Goal: Information Seeking & Learning: Learn about a topic

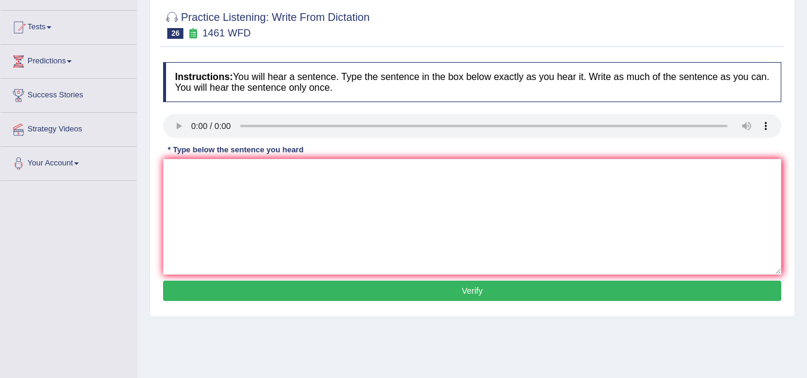
click at [125, 214] on div "Toggle navigation Home Practice Questions Speaking Practice Read Aloud Repeat S…" at bounding box center [403, 194] width 807 height 621
click at [86, 262] on div "Toggle navigation Home Practice Questions Speaking Practice Read Aloud Repeat S…" at bounding box center [403, 194] width 807 height 621
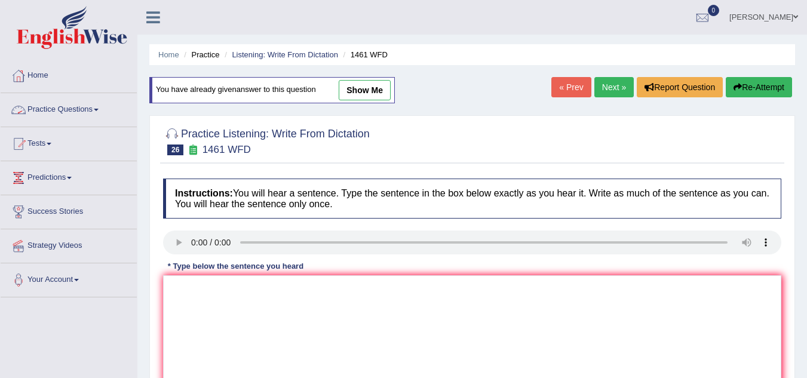
click at [97, 110] on link "Practice Questions" at bounding box center [69, 108] width 136 height 30
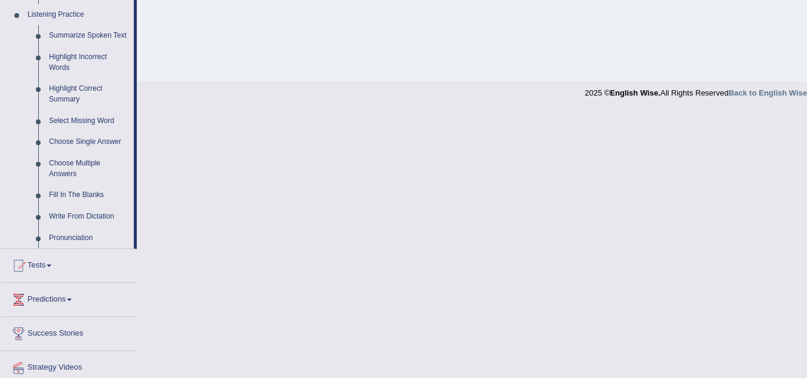
scroll to position [538, 0]
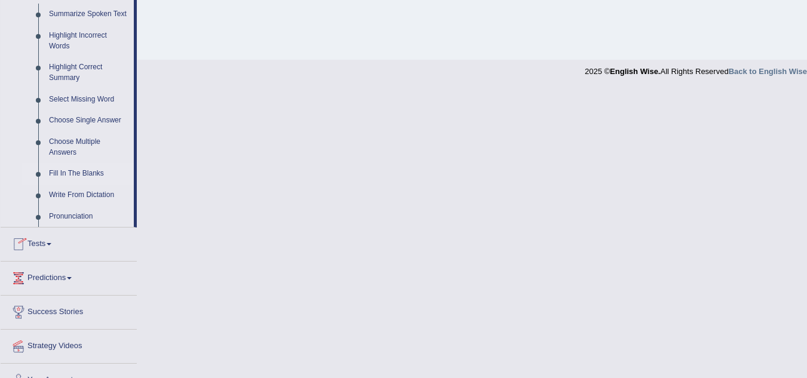
click at [73, 168] on link "Fill In The Blanks" at bounding box center [89, 174] width 90 height 22
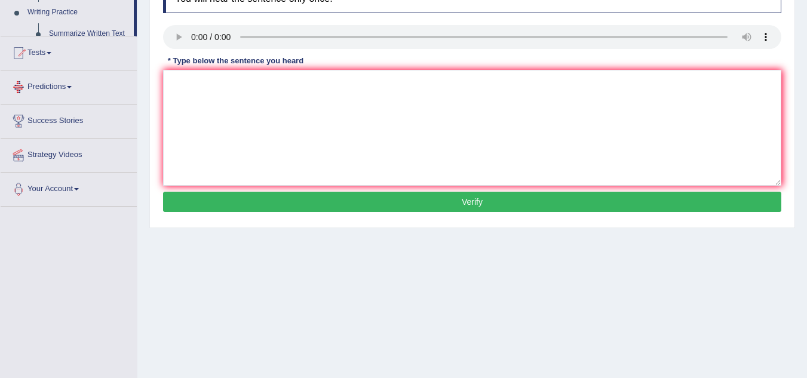
scroll to position [249, 0]
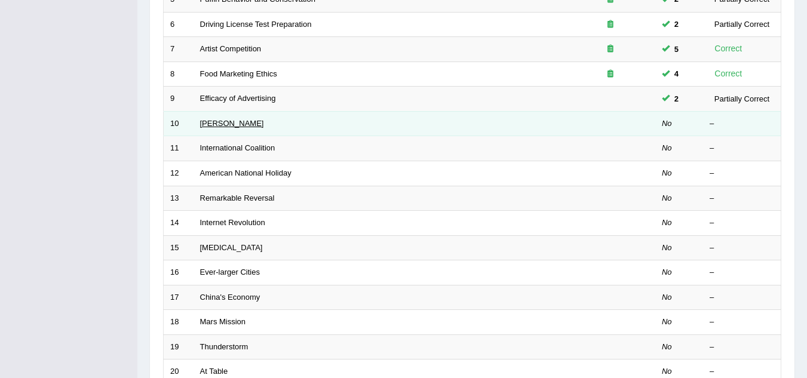
click at [206, 124] on link "[PERSON_NAME]" at bounding box center [232, 123] width 64 height 9
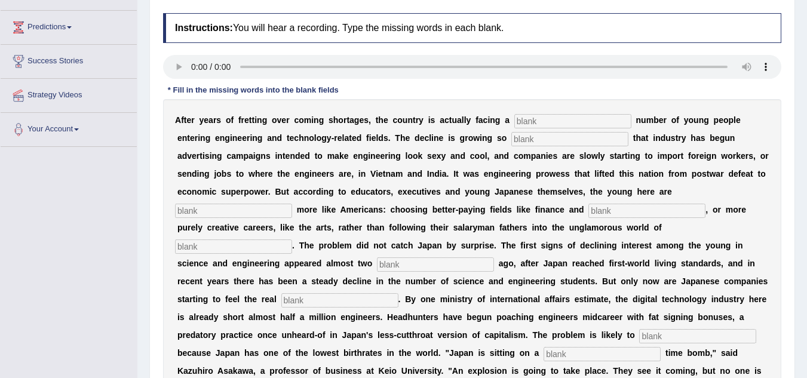
scroll to position [179, 0]
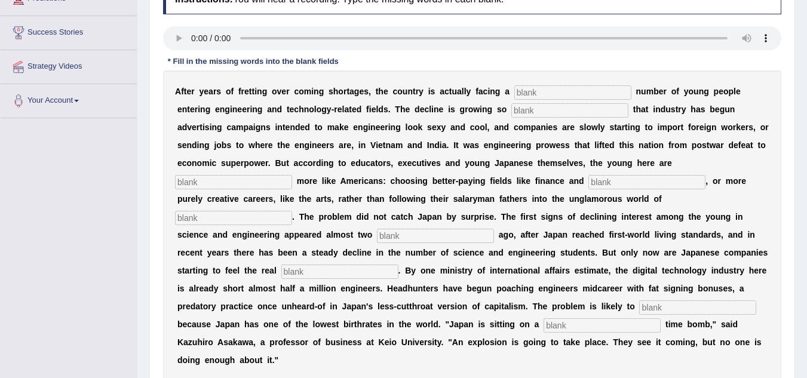
click at [578, 99] on input "text" at bounding box center [572, 92] width 117 height 14
type input "duandeling"
click at [534, 117] on input "text" at bounding box center [569, 110] width 117 height 14
click at [226, 182] on input "text" at bounding box center [233, 182] width 117 height 14
type input "behaving"
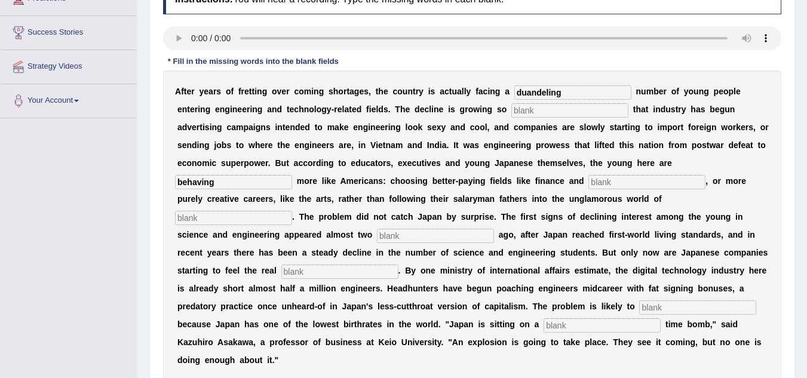
click at [653, 182] on input "text" at bounding box center [646, 182] width 117 height 14
type input "medicine"
click at [187, 220] on input "text" at bounding box center [233, 218] width 117 height 14
type input "manufacturing"
click at [407, 235] on input "text" at bounding box center [435, 236] width 117 height 14
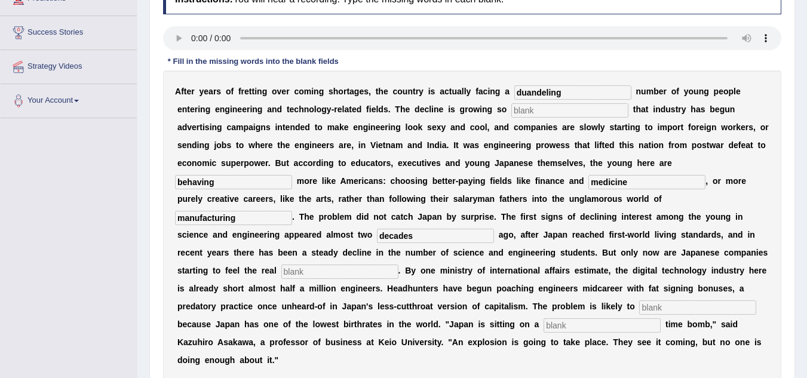
type input "decades"
click at [341, 269] on input "text" at bounding box center [339, 272] width 117 height 14
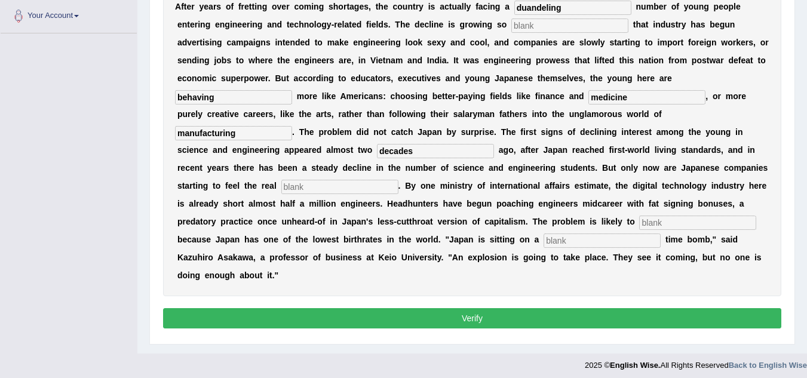
scroll to position [269, 0]
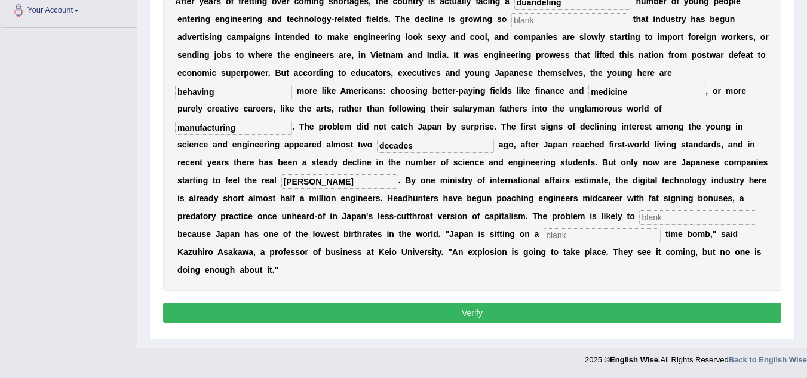
type input "panich"
click at [701, 214] on input "text" at bounding box center [697, 217] width 117 height 14
type input "worsen"
click at [592, 237] on input "text" at bounding box center [602, 235] width 117 height 14
type input "demogratic"
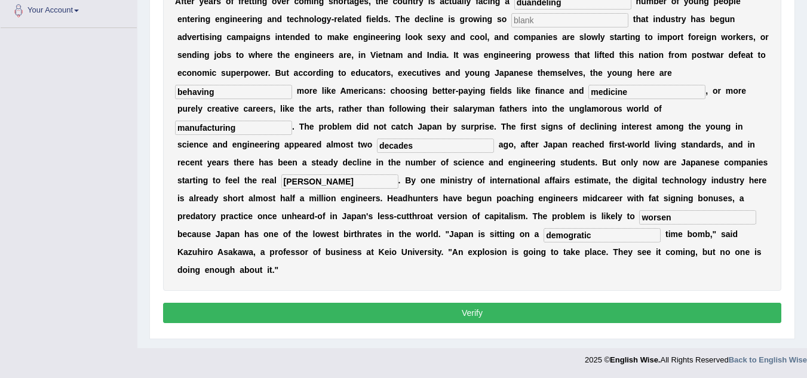
click at [497, 311] on button "Verify" at bounding box center [472, 313] width 618 height 20
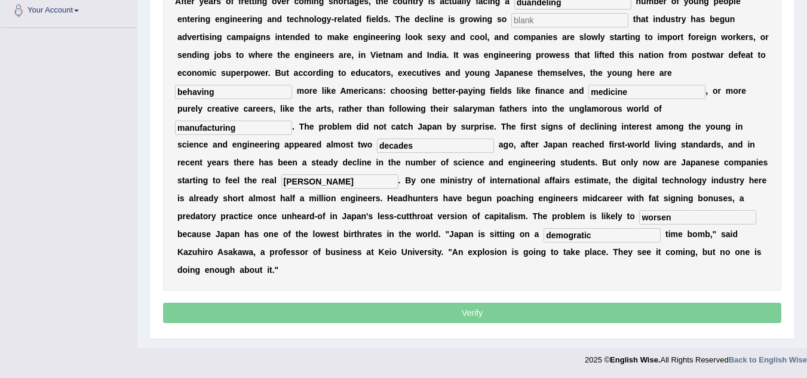
scroll to position [265, 0]
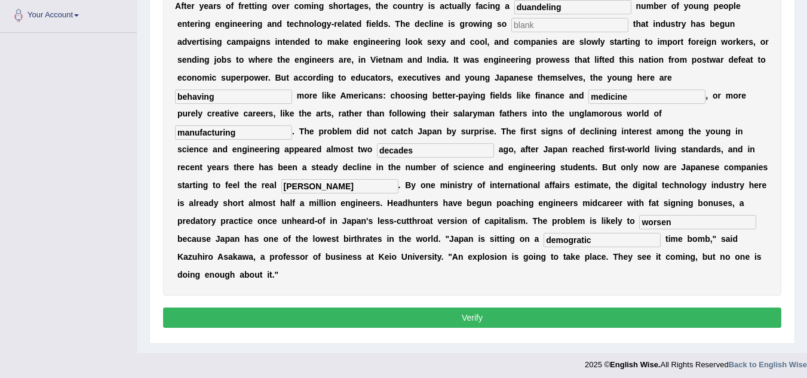
click at [486, 320] on button "Verify" at bounding box center [472, 318] width 618 height 20
click at [530, 30] on input "text" at bounding box center [569, 25] width 117 height 14
type input "d"
click at [508, 315] on button "Verify" at bounding box center [472, 318] width 618 height 20
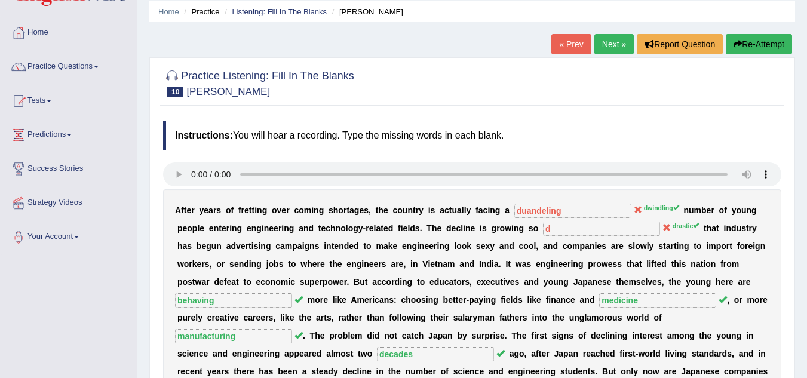
scroll to position [33, 0]
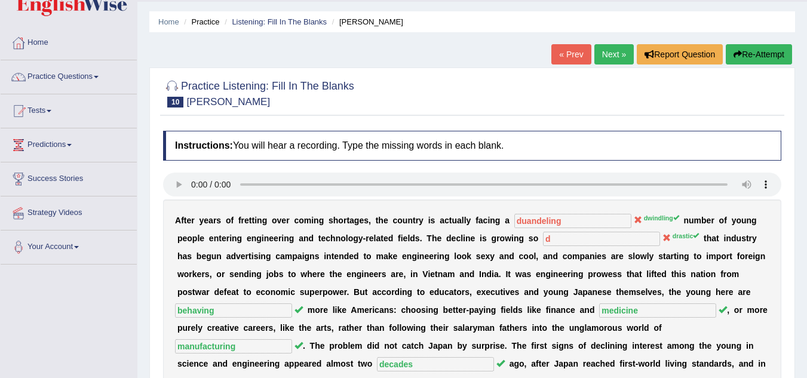
click at [736, 50] on button "Re-Attempt" at bounding box center [759, 54] width 66 height 20
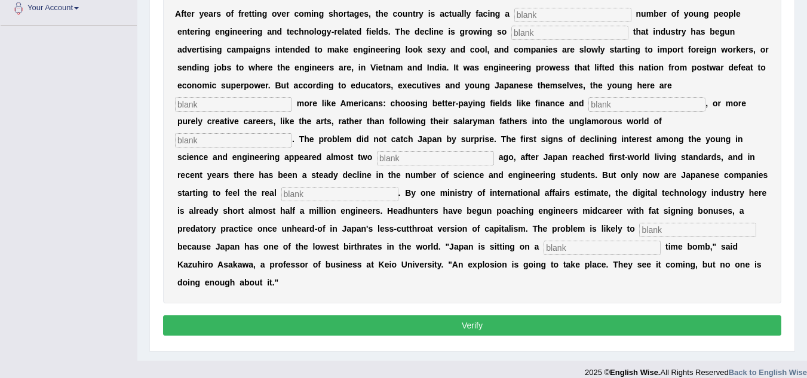
scroll to position [93, 0]
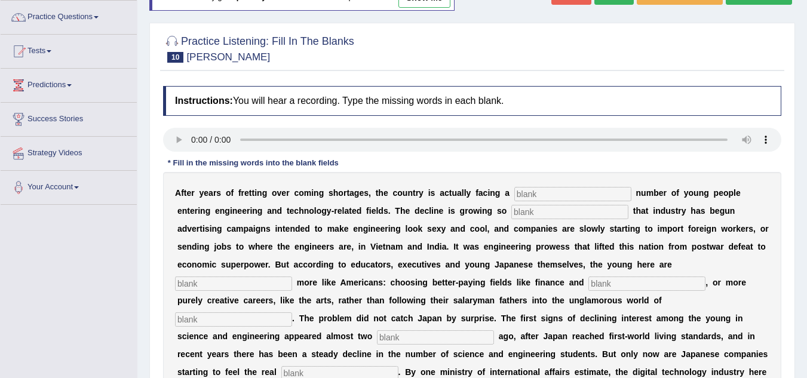
click at [578, 192] on input "text" at bounding box center [572, 194] width 117 height 14
type input "dwendiling"
click at [523, 210] on input "text" at bounding box center [569, 212] width 117 height 14
type input "drastic"
click at [232, 286] on input "text" at bounding box center [233, 284] width 117 height 14
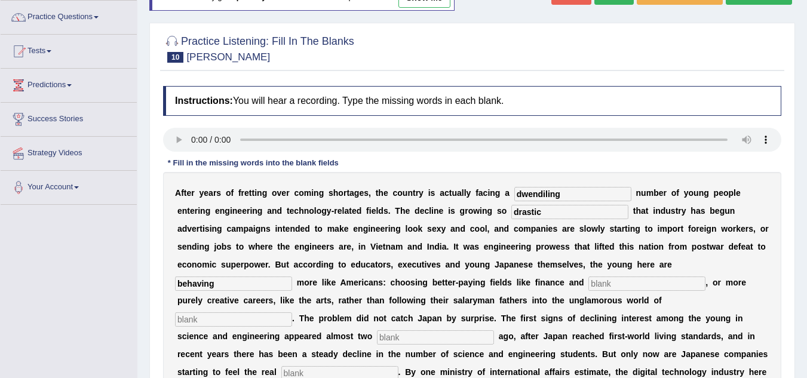
type input "behaving"
click at [613, 285] on input "text" at bounding box center [646, 284] width 117 height 14
type input "medicine"
click at [248, 322] on input "text" at bounding box center [233, 319] width 117 height 14
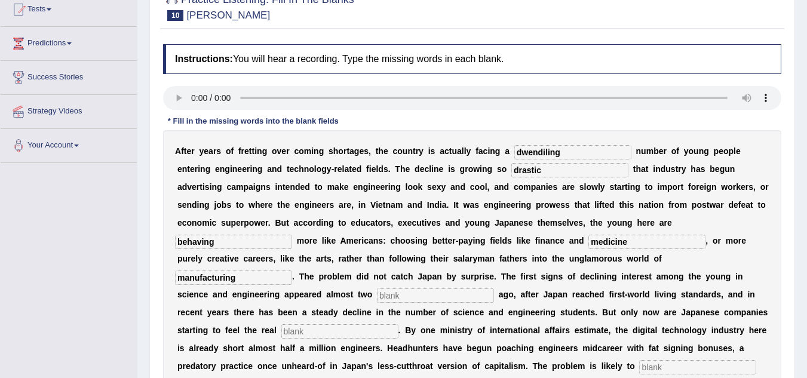
scroll to position [152, 0]
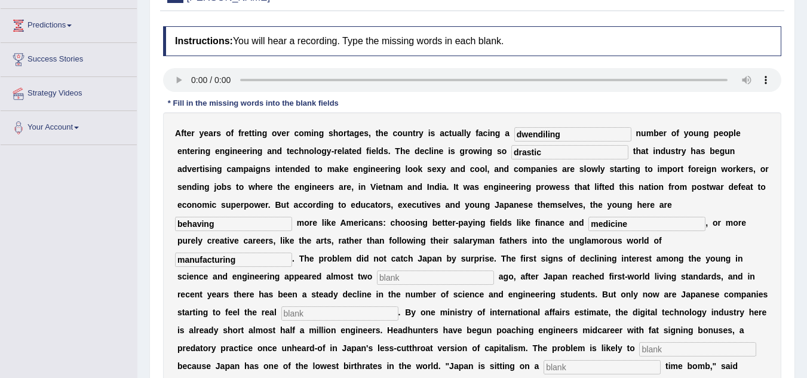
type input "manufacturing"
click at [394, 279] on input "text" at bounding box center [435, 278] width 117 height 14
type input "decades"
click at [313, 319] on input "text" at bounding box center [339, 313] width 117 height 14
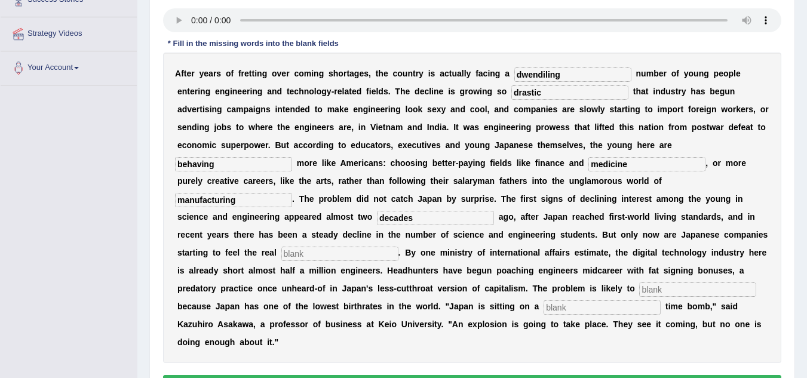
scroll to position [272, 0]
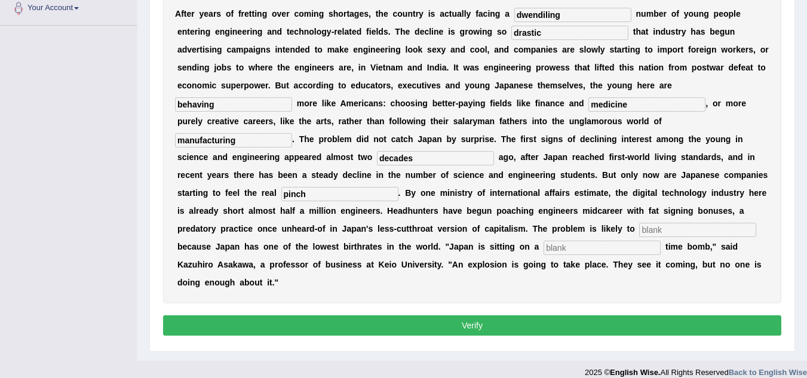
type input "pinch"
click at [668, 226] on input "text" at bounding box center [697, 230] width 117 height 14
type input "worsen"
click at [586, 253] on input "text" at bounding box center [602, 248] width 117 height 14
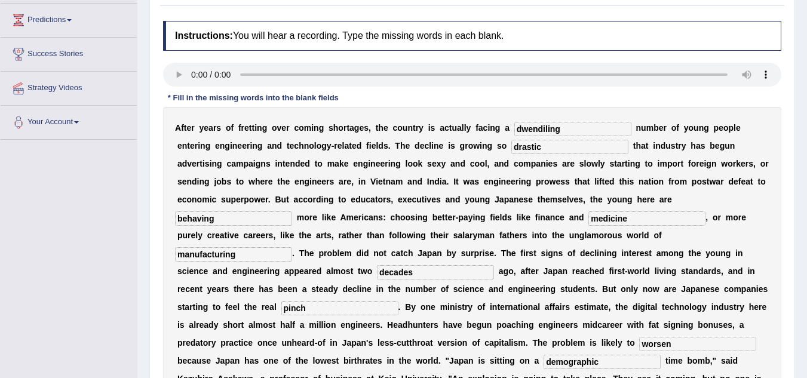
scroll to position [284, 0]
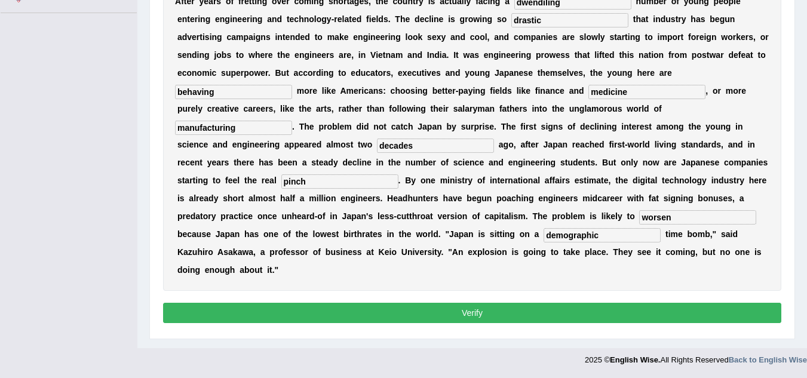
type input "demographic"
click at [581, 309] on button "Verify" at bounding box center [472, 313] width 618 height 20
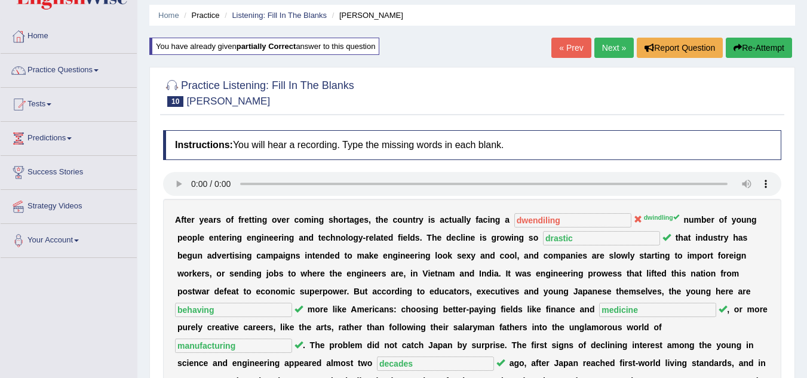
scroll to position [0, 0]
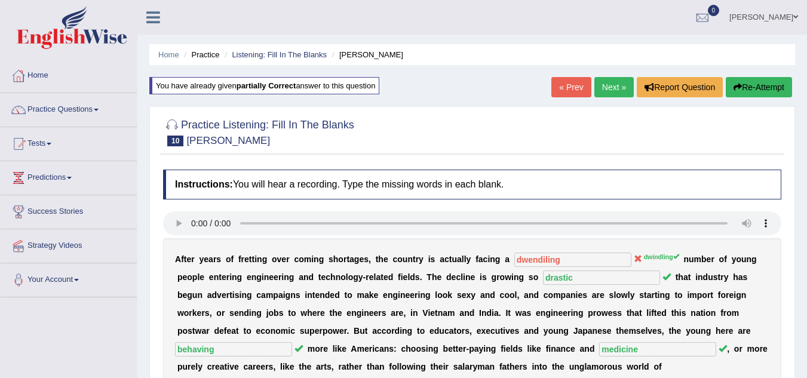
click at [606, 90] on link "Next »" at bounding box center [613, 87] width 39 height 20
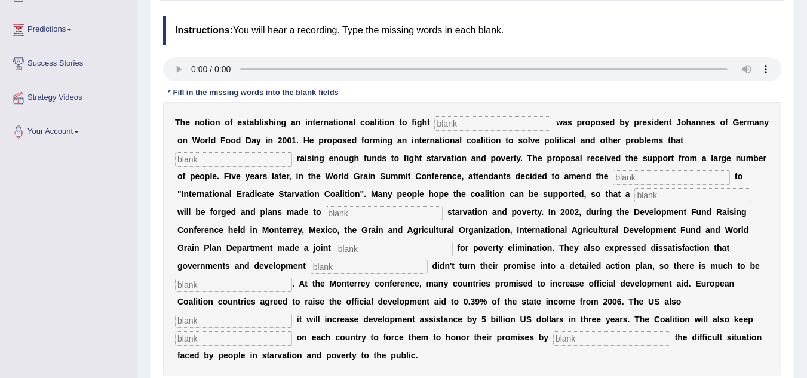
scroll to position [88, 0]
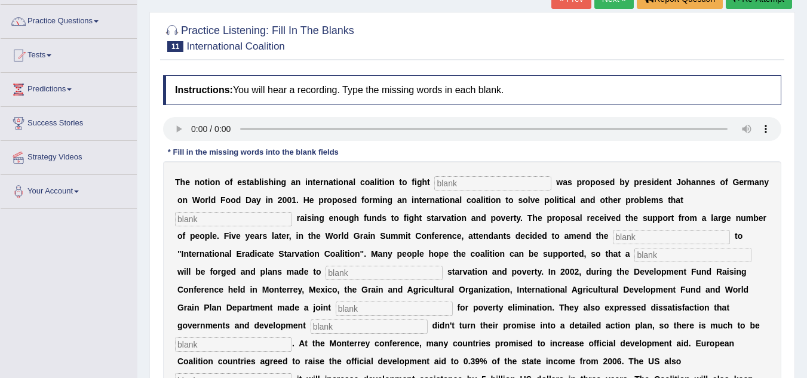
click at [475, 187] on input "text" at bounding box center [492, 183] width 117 height 14
type input "[MEDICAL_DATA]"
click at [271, 219] on input "text" at bounding box center [233, 219] width 117 height 14
type input "abstract"
click at [653, 234] on input "text" at bounding box center [671, 237] width 117 height 14
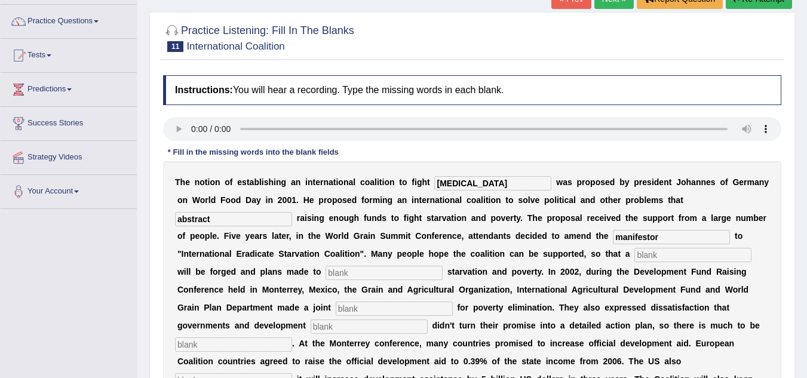
type input "manifestor"
click at [671, 257] on input "text" at bounding box center [692, 255] width 117 height 14
type input "resolusion"
click at [364, 278] on input "text" at bounding box center [384, 273] width 117 height 14
click at [367, 278] on input "text" at bounding box center [384, 273] width 117 height 14
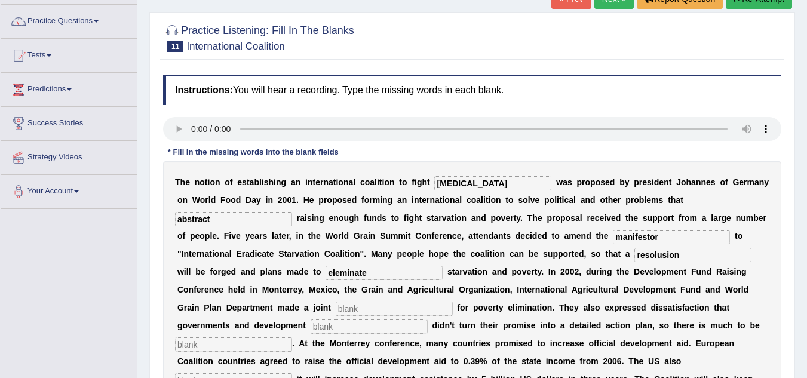
type input "eleminate"
click at [371, 307] on input "text" at bounding box center [394, 309] width 117 height 14
click at [357, 326] on input "text" at bounding box center [369, 327] width 117 height 14
click at [348, 312] on input "apeal" at bounding box center [394, 309] width 117 height 14
type input "appeal"
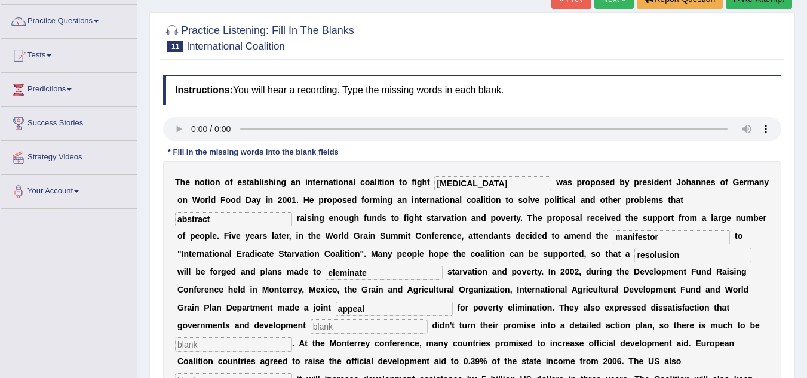
click at [350, 330] on input "text" at bounding box center [369, 327] width 117 height 14
click at [223, 343] on input "text" at bounding box center [233, 344] width 117 height 14
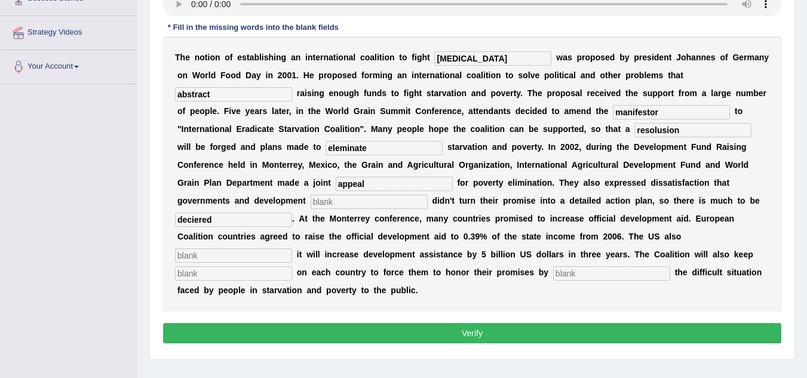
scroll to position [249, 0]
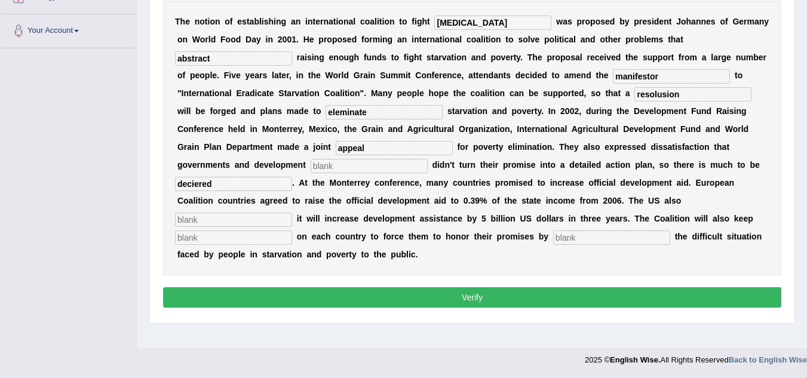
type input "deciered"
click at [235, 222] on input "text" at bounding box center [233, 220] width 117 height 14
type input "announce"
click at [232, 238] on input "text" at bounding box center [233, 238] width 117 height 14
type input "pressure"
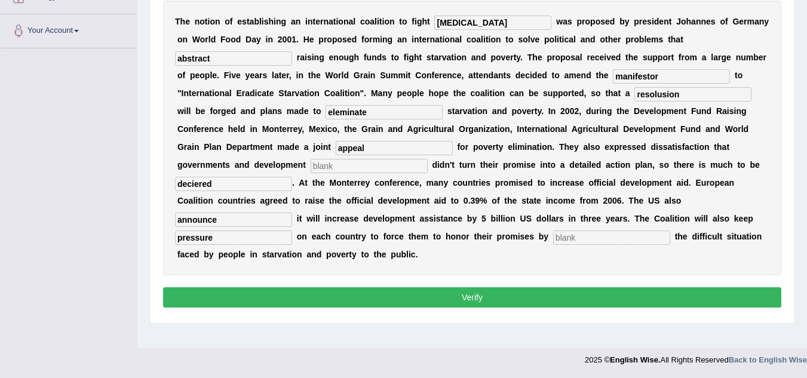
click at [592, 241] on input "text" at bounding box center [611, 238] width 117 height 14
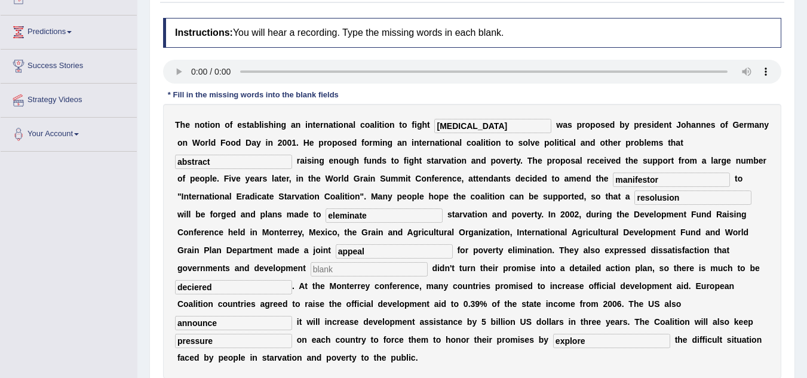
scroll to position [130, 0]
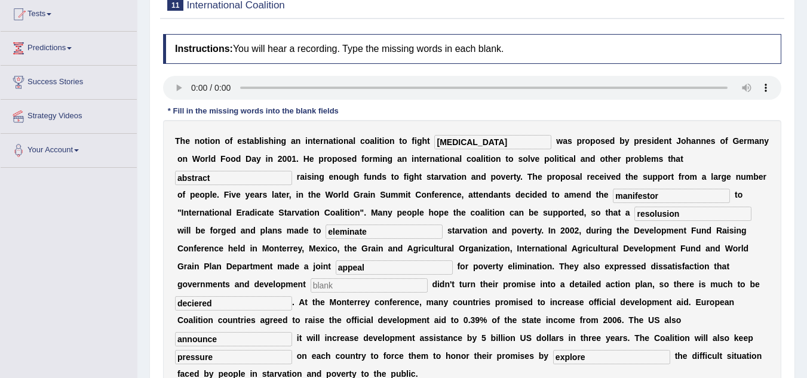
type input "explore"
click at [652, 201] on input "manifestor" at bounding box center [671, 196] width 117 height 14
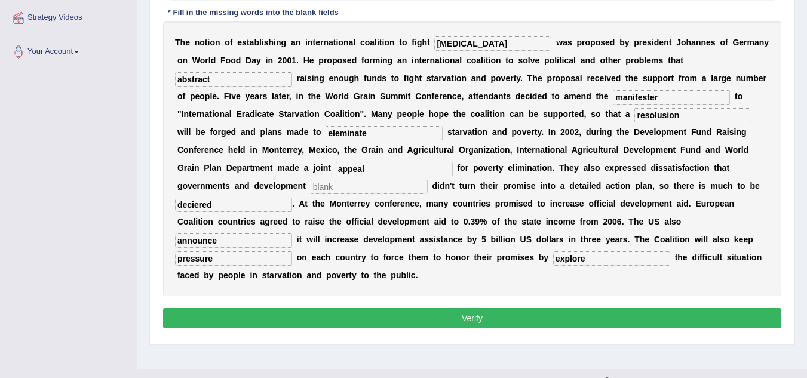
scroll to position [249, 0]
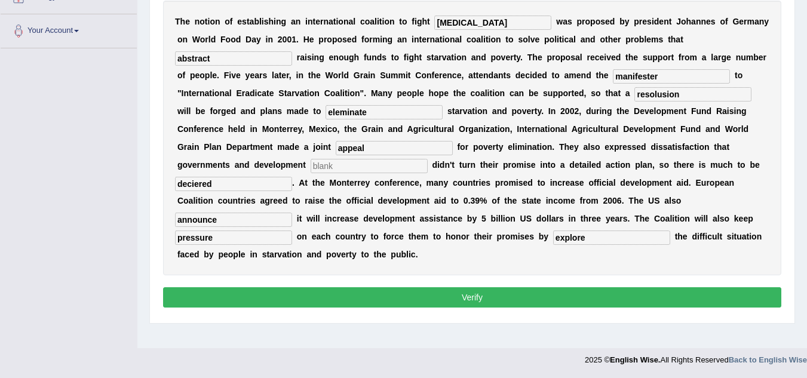
type input "manifester"
click at [354, 163] on input "text" at bounding box center [369, 166] width 117 height 14
type input "s"
click at [220, 182] on input "deciered" at bounding box center [233, 184] width 117 height 14
type input "desire"
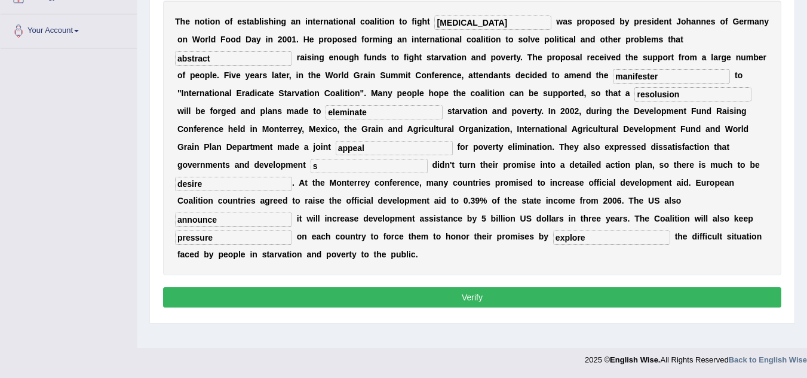
click at [265, 300] on button "Verify" at bounding box center [472, 297] width 618 height 20
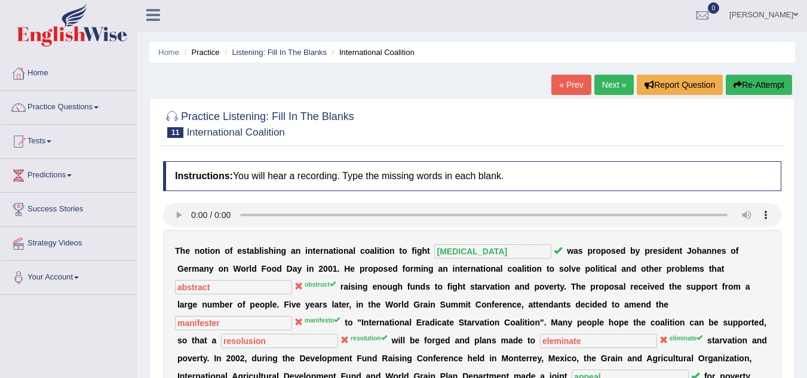
scroll to position [0, 0]
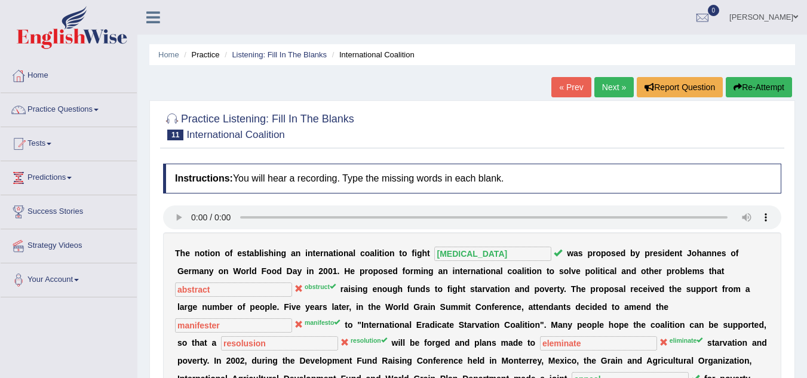
click at [765, 94] on button "Re-Attempt" at bounding box center [759, 87] width 66 height 20
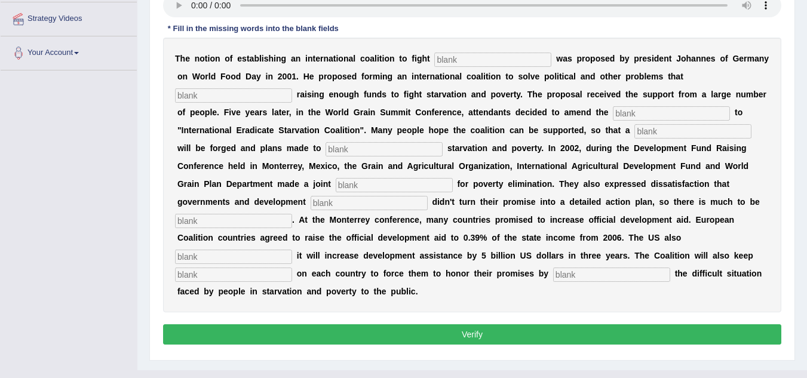
scroll to position [232, 0]
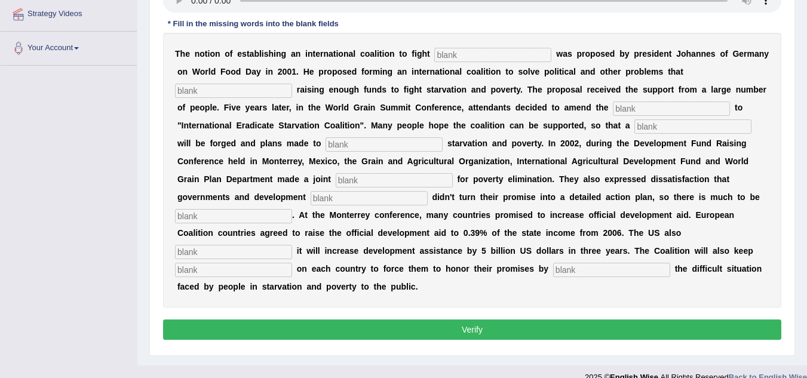
click at [482, 58] on input "text" at bounding box center [492, 55] width 117 height 14
type input "[MEDICAL_DATA]"
click at [258, 84] on input "text" at bounding box center [233, 91] width 117 height 14
type input "abstract"
click at [647, 107] on input "text" at bounding box center [671, 109] width 117 height 14
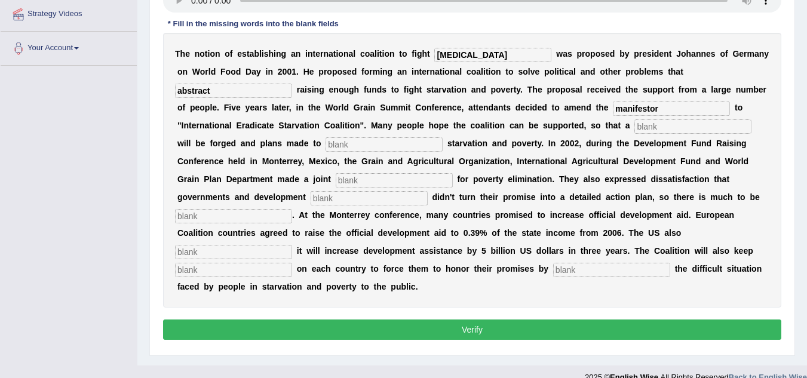
type input "manifestor"
click at [419, 148] on input "text" at bounding box center [384, 144] width 117 height 14
click at [669, 129] on input "text" at bounding box center [692, 126] width 117 height 14
click at [354, 185] on input "text" at bounding box center [394, 180] width 117 height 14
click at [348, 185] on input "apeal" at bounding box center [394, 180] width 117 height 14
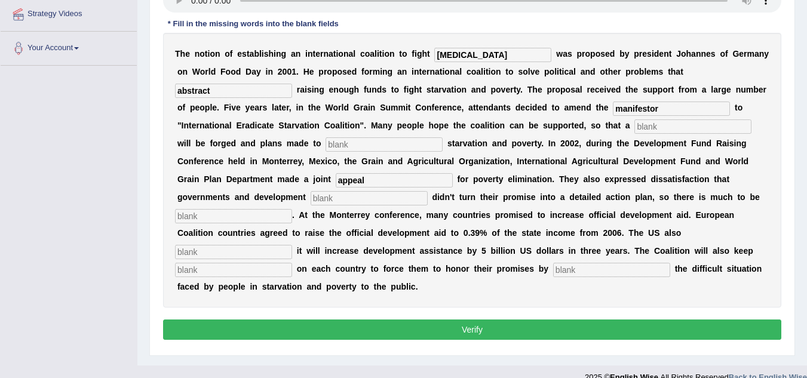
type input "appeal"
click at [344, 201] on input "text" at bounding box center [369, 198] width 117 height 14
type input "partners"
click at [259, 219] on input "text" at bounding box center [233, 216] width 117 height 14
type input "desired"
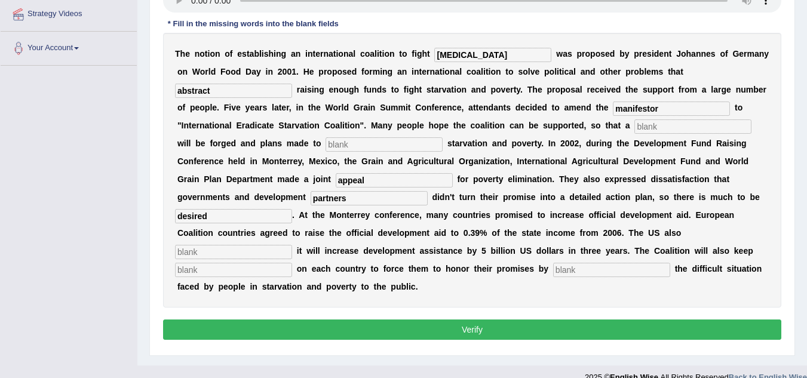
click at [234, 250] on input "text" at bounding box center [233, 252] width 117 height 14
type input "announced"
click at [233, 272] on input "text" at bounding box center [233, 270] width 117 height 14
type input "pressure"
click at [602, 269] on input "text" at bounding box center [611, 270] width 117 height 14
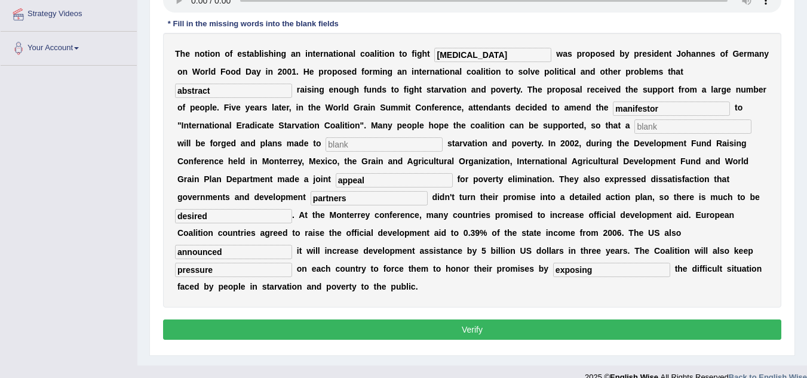
type input "exposing"
click at [345, 146] on input "text" at bounding box center [384, 144] width 117 height 14
type input "d"
click at [647, 126] on input "d" at bounding box center [692, 126] width 117 height 14
type input "d"
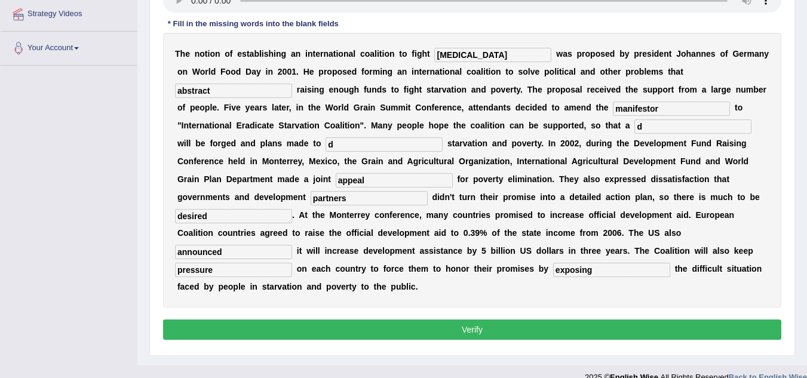
click at [456, 332] on button "Verify" at bounding box center [472, 330] width 618 height 20
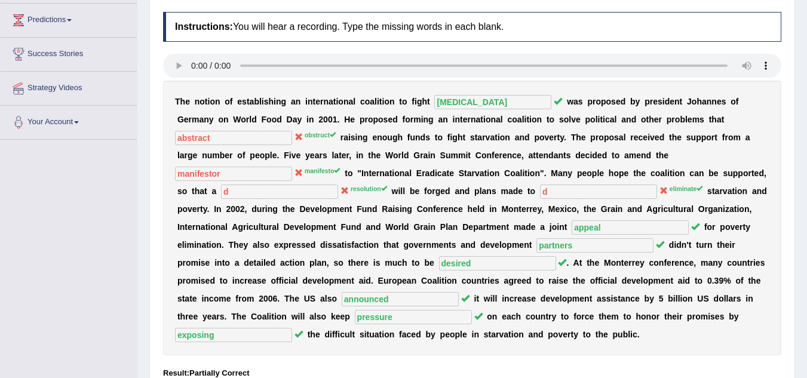
scroll to position [0, 0]
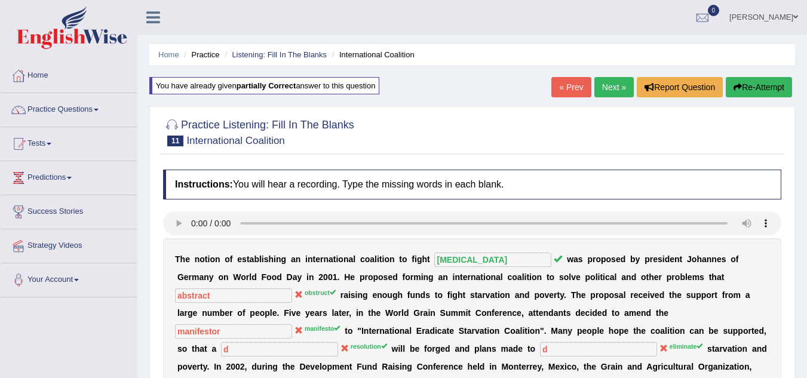
click at [763, 79] on button "Re-Attempt" at bounding box center [759, 87] width 66 height 20
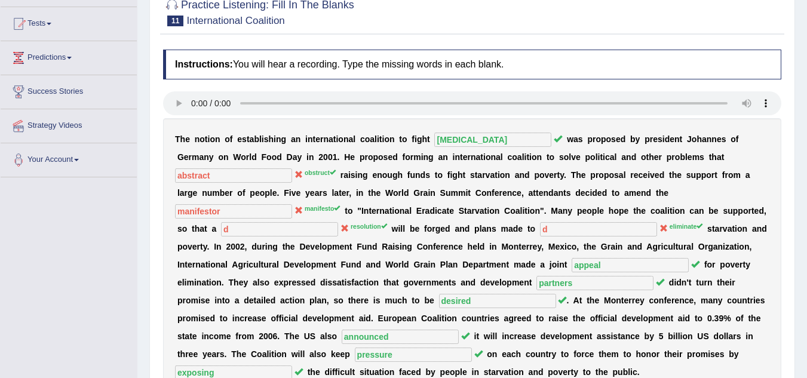
scroll to position [119, 0]
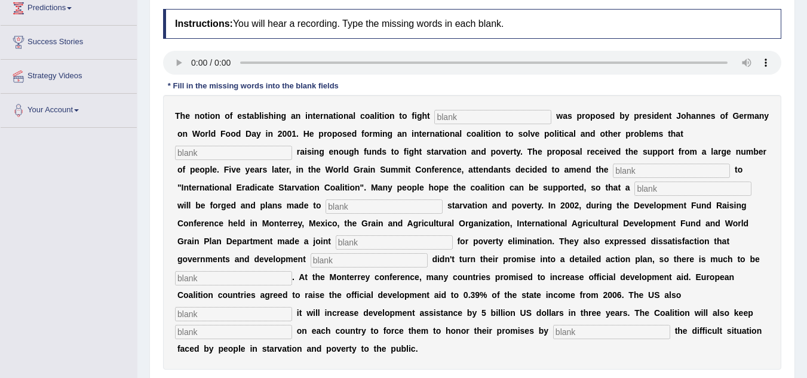
scroll to position [239, 0]
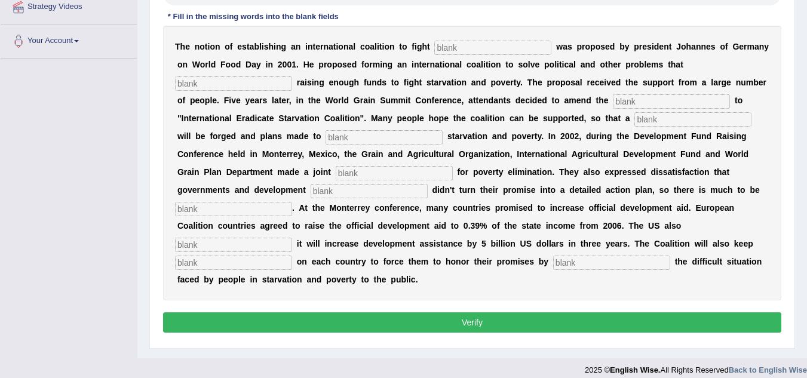
click at [478, 45] on input "text" at bounding box center [492, 48] width 117 height 14
type input "[MEDICAL_DATA]"
click at [251, 85] on input "text" at bounding box center [233, 83] width 117 height 14
type input "obstruct"
click at [647, 104] on input "text" at bounding box center [671, 101] width 117 height 14
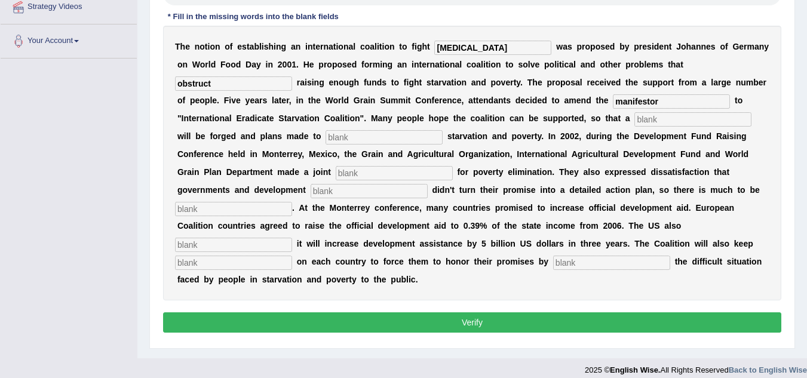
type input "manifestor"
click at [675, 113] on input "text" at bounding box center [692, 119] width 117 height 14
type input "resolusion"
click at [393, 142] on input "text" at bounding box center [384, 137] width 117 height 14
type input "manifisto"
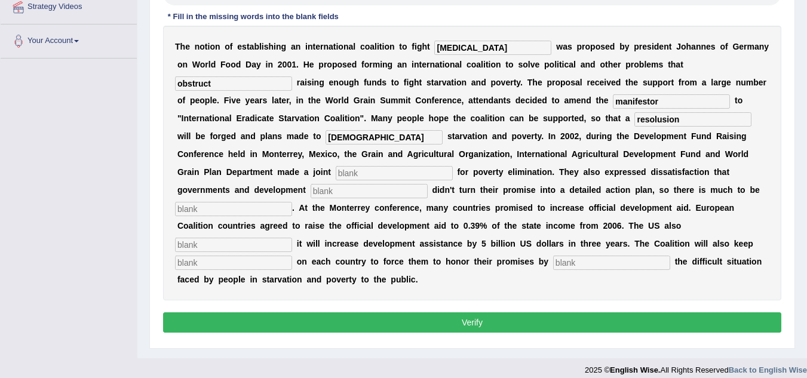
click at [369, 176] on input "text" at bounding box center [394, 173] width 117 height 14
type input "appeal"
click at [364, 191] on input "text" at bounding box center [369, 191] width 117 height 14
type input "partners"
click at [249, 211] on input "text" at bounding box center [233, 209] width 117 height 14
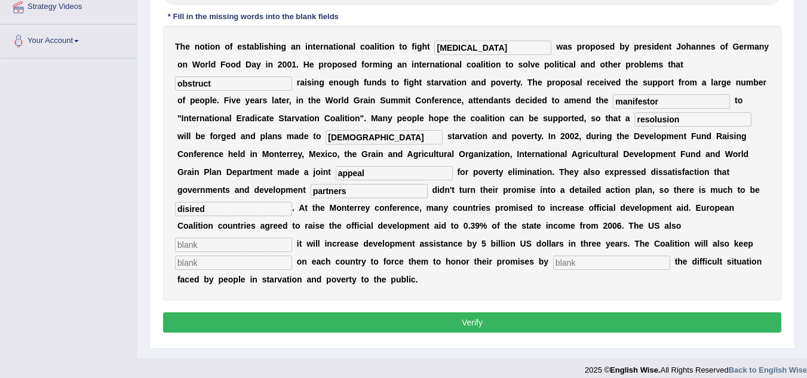
type input "disired"
click at [236, 245] on input "text" at bounding box center [233, 245] width 117 height 14
type input "announced"
click at [228, 264] on input "text" at bounding box center [233, 263] width 117 height 14
type input "pressure"
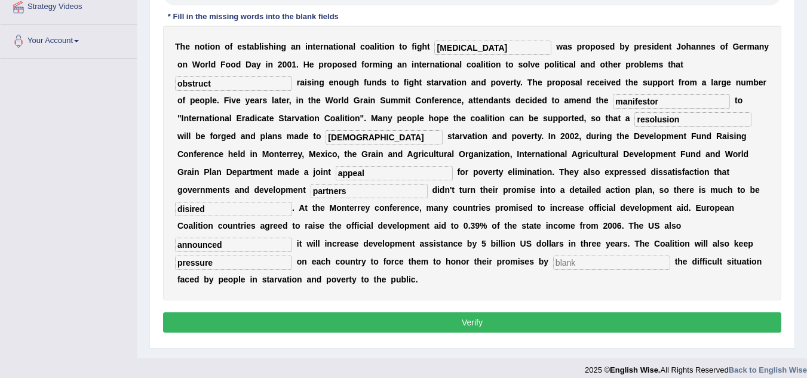
click at [587, 265] on input "text" at bounding box center [611, 263] width 117 height 14
type input "exposing"
click at [354, 141] on input "manifisto" at bounding box center [384, 137] width 117 height 14
click at [377, 146] on div "T h e n o t i o n o f e s t a b l i s h i n g a n i n t e r n a t i o n a l c o…" at bounding box center [472, 163] width 618 height 275
click at [377, 137] on input "manifesto" at bounding box center [384, 137] width 117 height 14
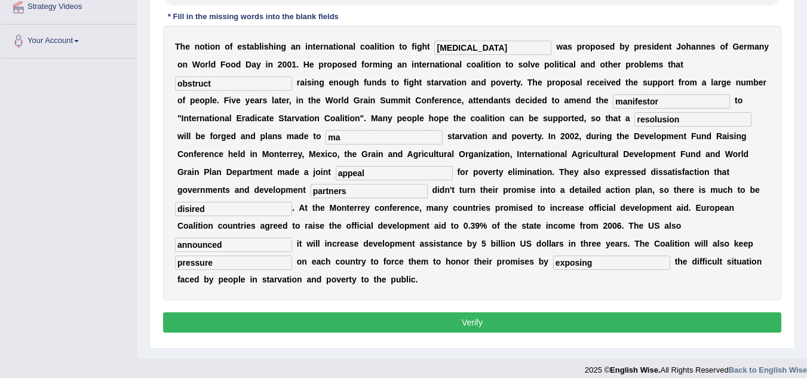
type input "m"
type input "irradicate"
click at [467, 323] on button "Verify" at bounding box center [472, 322] width 618 height 20
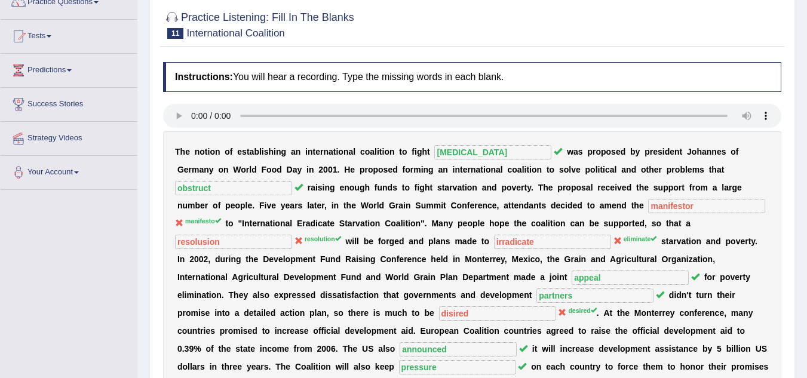
scroll to position [65, 0]
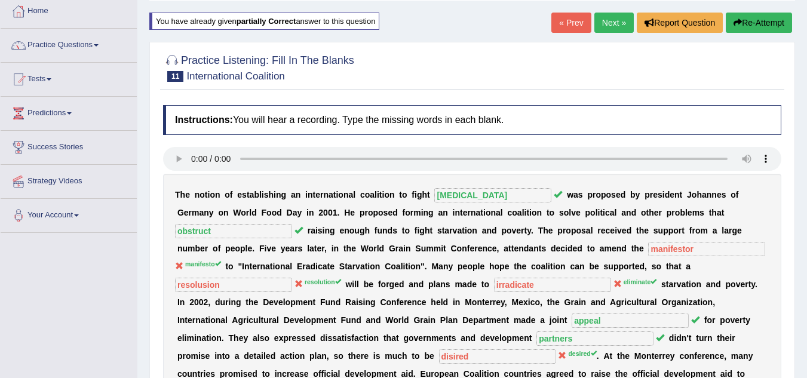
click at [765, 13] on button "Re-Attempt" at bounding box center [759, 23] width 66 height 20
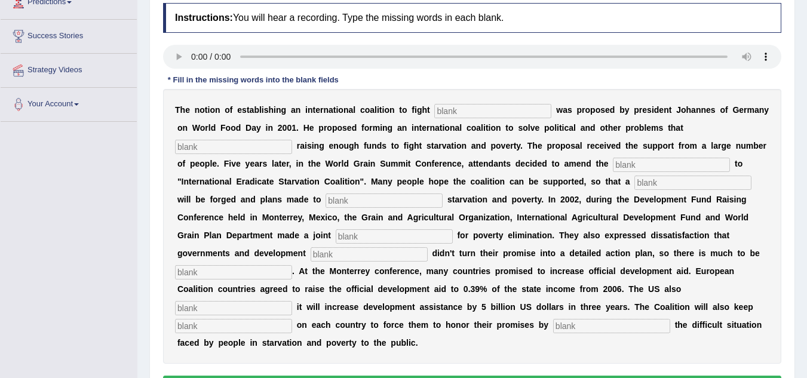
scroll to position [184, 0]
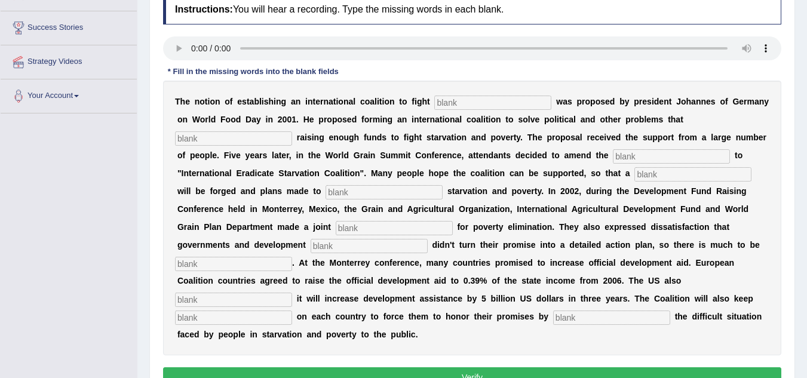
click at [468, 108] on input "text" at bounding box center [492, 103] width 117 height 14
type input "[MEDICAL_DATA]"
click at [247, 137] on input "text" at bounding box center [233, 138] width 117 height 14
type input "obstract"
drag, startPoint x: 674, startPoint y: 167, endPoint x: 672, endPoint y: 159, distance: 7.4
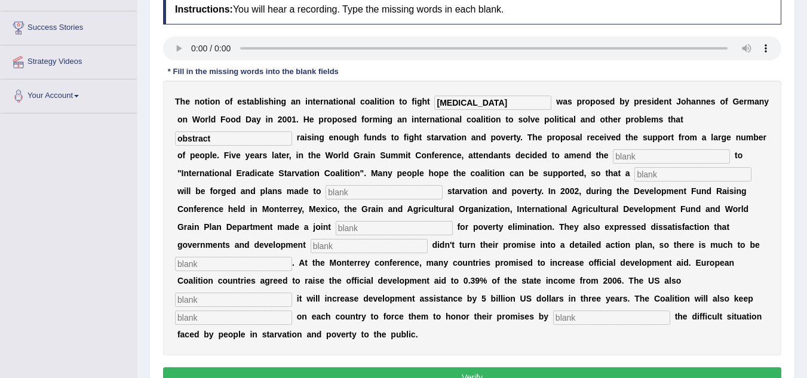
click at [672, 159] on div "T h e n o t i o n o f e s t a b l i s h i n g a n i n t e r n a t i o n a l c o…" at bounding box center [472, 218] width 618 height 275
click at [672, 159] on input "text" at bounding box center [671, 156] width 117 height 14
click at [689, 177] on input "text" at bounding box center [692, 174] width 117 height 14
type input "resolusion"
click at [394, 197] on input "text" at bounding box center [384, 192] width 117 height 14
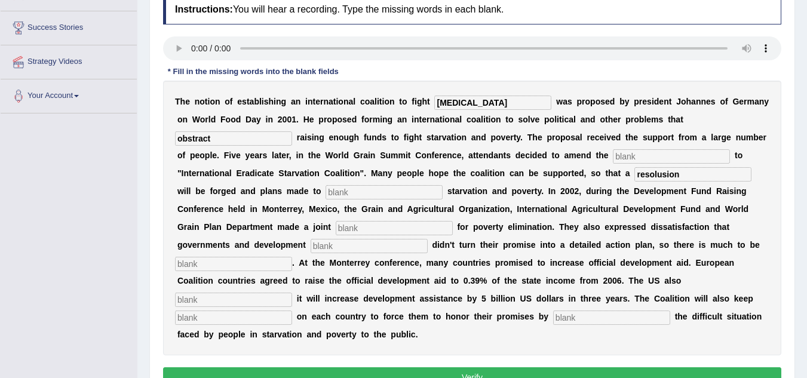
click at [371, 229] on input "text" at bounding box center [394, 228] width 117 height 14
type input "appeal"
click at [361, 247] on input "text" at bounding box center [369, 246] width 117 height 14
type input "partners"
click at [266, 263] on input "text" at bounding box center [233, 264] width 117 height 14
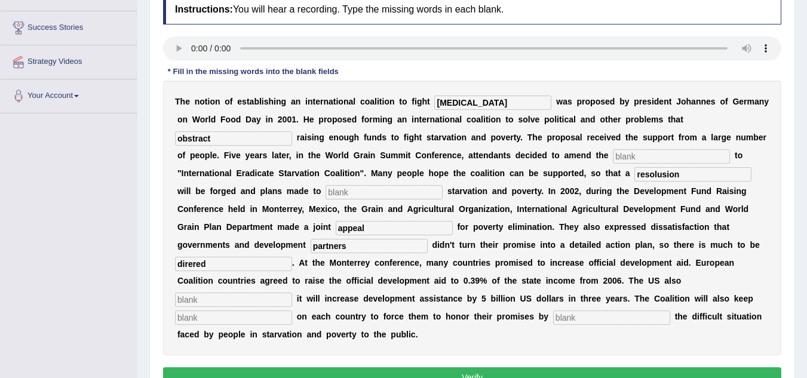
click at [227, 304] on input "text" at bounding box center [233, 300] width 117 height 14
click at [190, 264] on input "direred" at bounding box center [233, 264] width 117 height 14
type input "desered"
click at [214, 300] on input "text" at bounding box center [233, 300] width 117 height 14
type input "announced"
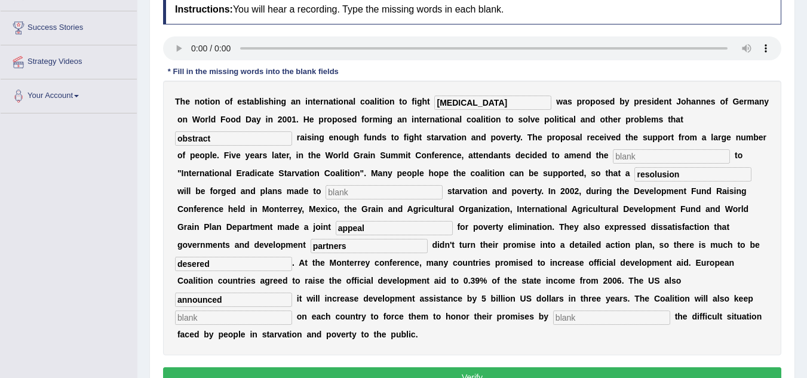
click at [213, 322] on input "text" at bounding box center [233, 318] width 117 height 14
type input "c"
click at [588, 320] on input "c" at bounding box center [611, 318] width 117 height 14
type input "c"
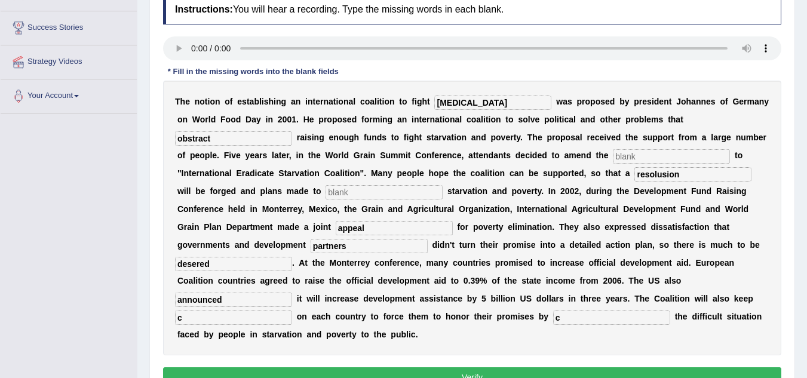
click at [643, 161] on input "text" at bounding box center [671, 156] width 117 height 14
type input "c"
click at [410, 191] on input "c" at bounding box center [384, 192] width 117 height 14
type input "c"
click at [443, 375] on button "Verify" at bounding box center [472, 377] width 618 height 20
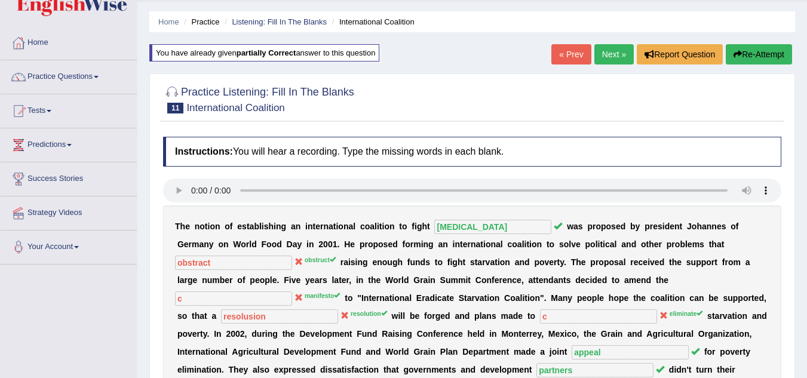
scroll to position [32, 0]
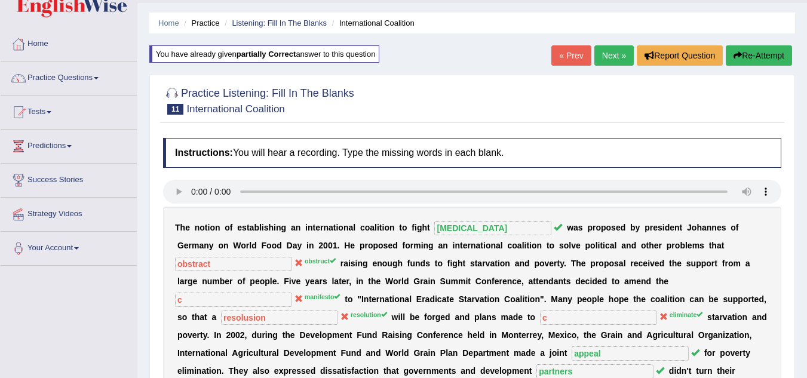
click at [754, 56] on button "Re-Attempt" at bounding box center [759, 55] width 66 height 20
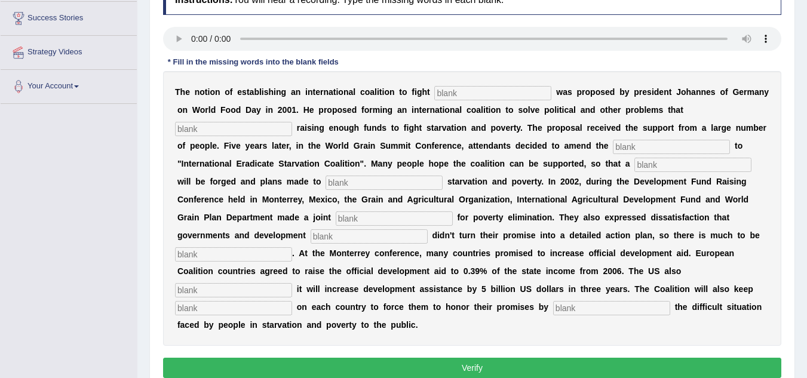
scroll to position [211, 0]
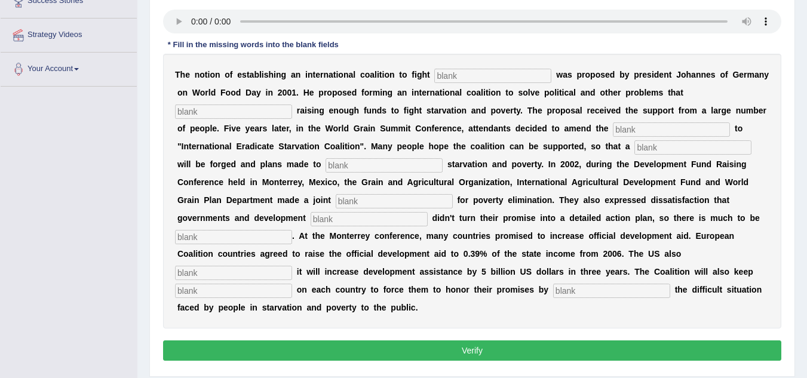
click at [462, 78] on input "text" at bounding box center [492, 76] width 117 height 14
type input "[MEDICAL_DATA]"
click at [247, 110] on input "text" at bounding box center [233, 112] width 117 height 14
type input "a"
type input "obstract"
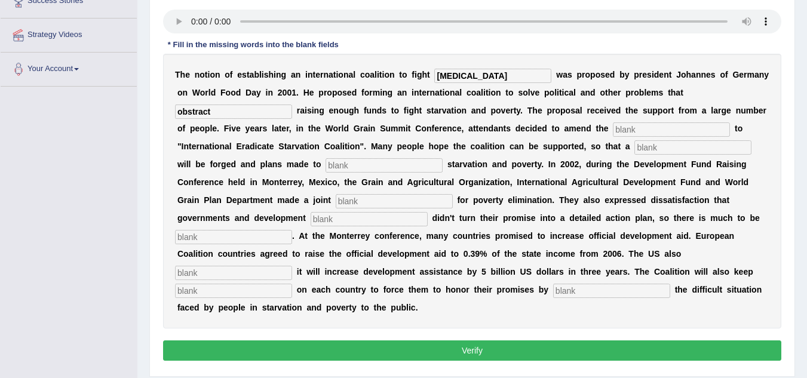
click at [622, 133] on input "text" at bounding box center [671, 129] width 117 height 14
type input "manifesto"
click at [665, 149] on input "text" at bounding box center [692, 147] width 117 height 14
type input "resolusion"
click at [358, 171] on input "text" at bounding box center [384, 165] width 117 height 14
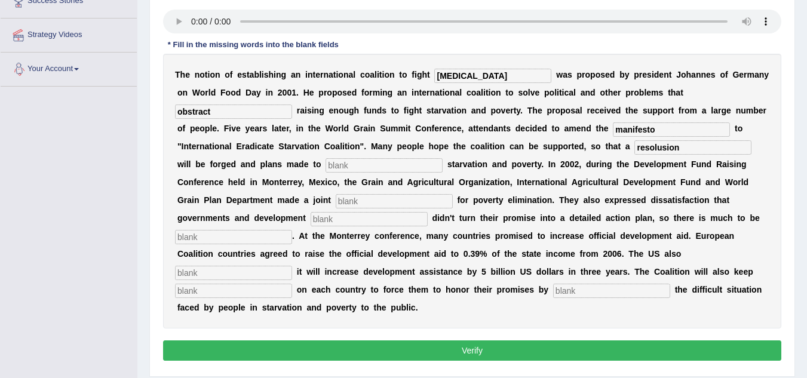
click at [194, 0] on div "Instructions: You will hear a recording. Type the missing words in each blank. …" at bounding box center [472, 166] width 624 height 409
